Goal: Navigation & Orientation: Find specific page/section

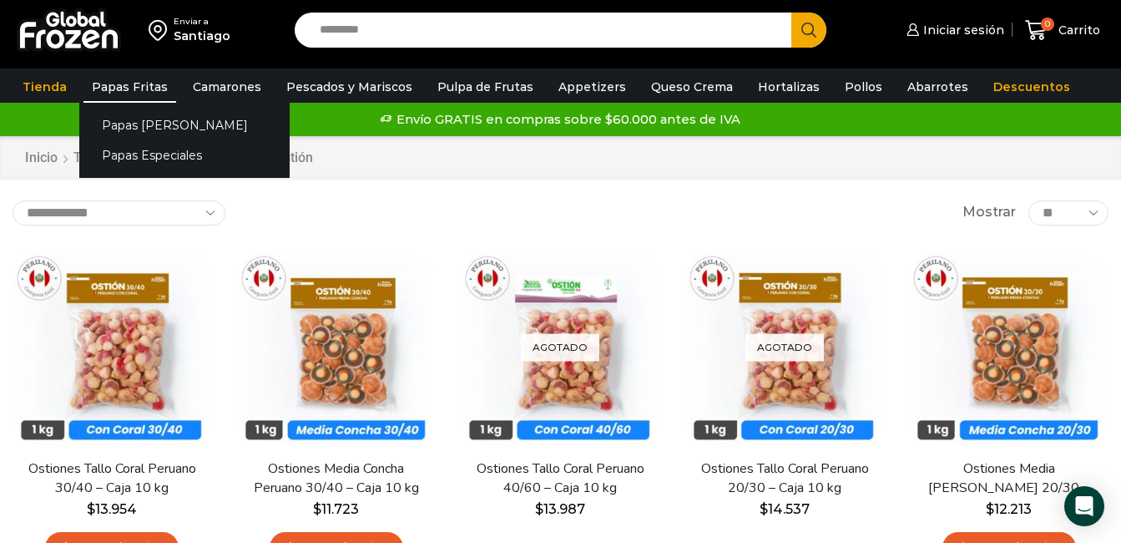
click at [130, 88] on link "Papas Fritas" at bounding box center [129, 87] width 93 height 32
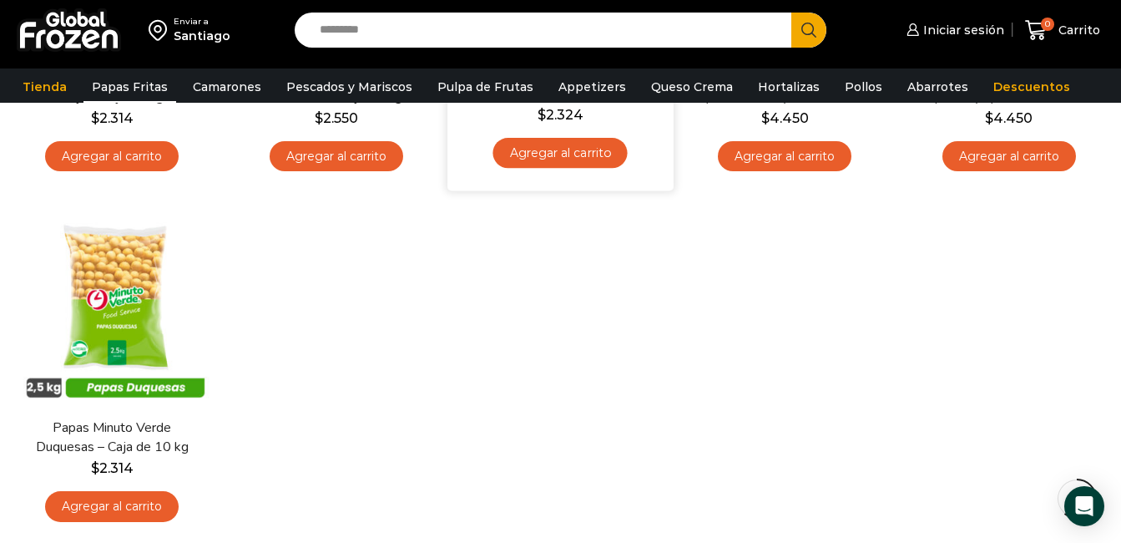
scroll to position [751, 0]
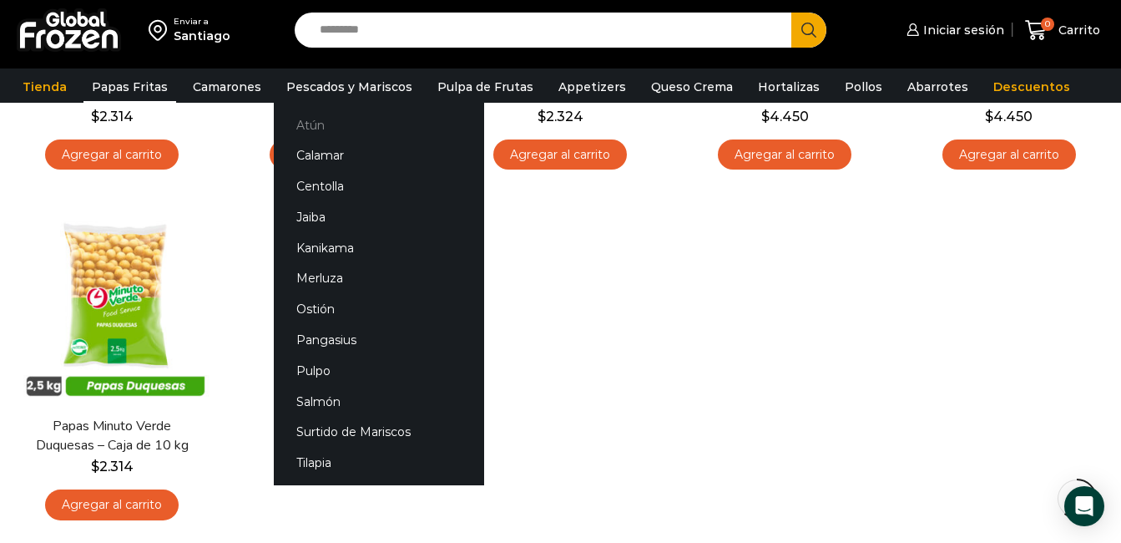
click at [310, 126] on link "Atún" at bounding box center [379, 124] width 210 height 31
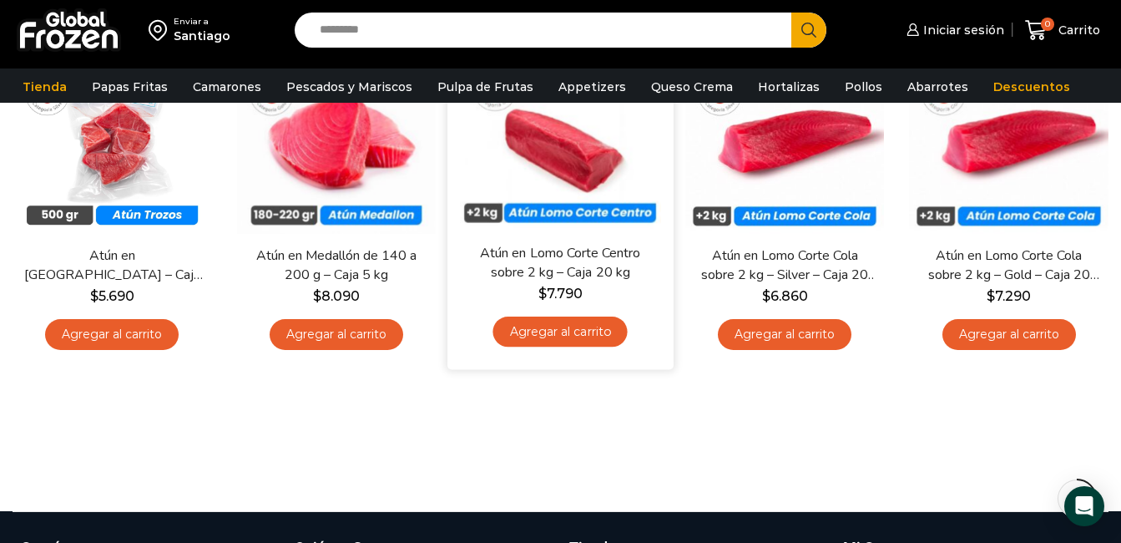
scroll to position [250, 0]
